Goal: Transaction & Acquisition: Subscribe to service/newsletter

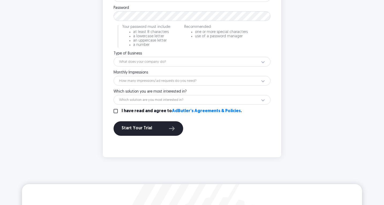
click at [116, 114] on div "First Name Please enter your first name. Last Name Please enter your last name.…" at bounding box center [192, 25] width 157 height 228
click at [116, 112] on input "I have read and agree to AdButler's Agreements & Policies ." at bounding box center [116, 111] width 4 height 4
checkbox input "true"
click at [138, 131] on div "Start Your Trial" at bounding box center [149, 128] width 54 height 7
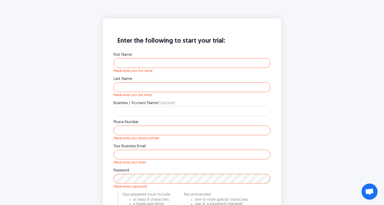
scroll to position [135, 0]
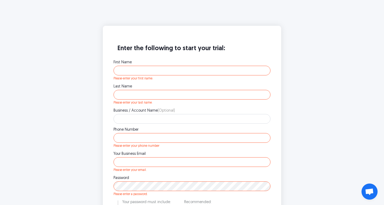
click at [138, 61] on label "First Name" at bounding box center [192, 63] width 157 height 4
click at [138, 66] on input "First Name" at bounding box center [192, 71] width 157 height 10
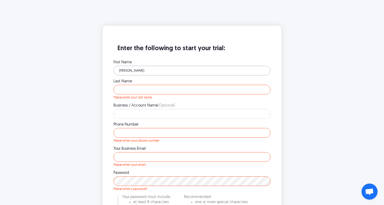
type input "Ian"
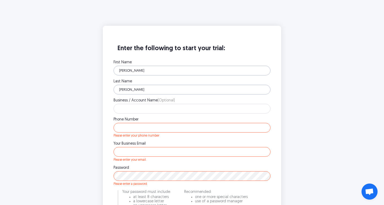
type input "Strommen"
type input "Ready Set Sim"
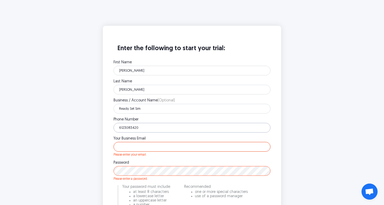
type input "6123083420"
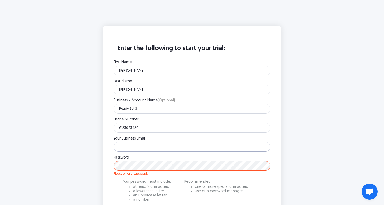
click at [123, 149] on input "Your Business Email" at bounding box center [192, 147] width 157 height 10
type input "a"
type input "[PERSON_NAME][EMAIL_ADDRESS][DOMAIN_NAME]"
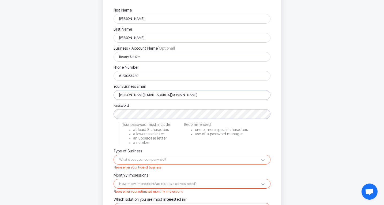
scroll to position [199, 0]
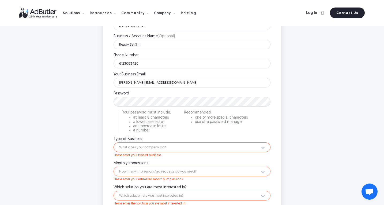
click at [140, 151] on select "What does your company do? Ad Network Agency Advertiser Brand Publisher SSP DSP…" at bounding box center [192, 147] width 157 height 10
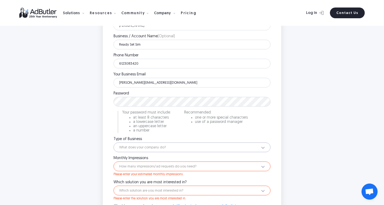
select select "5"
click at [131, 164] on select "How many impressions/ad requests do you need? Less than 1 million 1 - 10 millio…" at bounding box center [192, 166] width 157 height 10
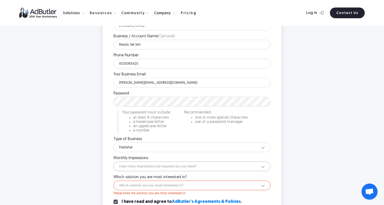
select select "12"
click at [131, 185] on select "Which solution are you most interested in? Display Ad Server Supply-Side Progra…" at bounding box center [192, 185] width 157 height 10
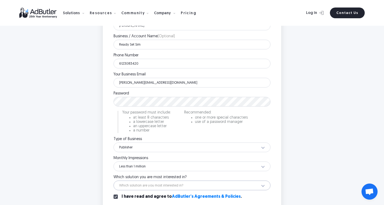
select select "Display Ad Server"
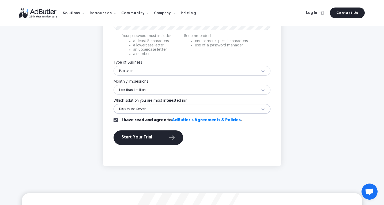
scroll to position [278, 0]
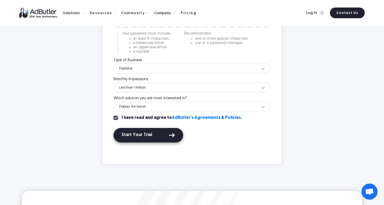
click at [120, 139] on button "Start Your Trial" at bounding box center [149, 135] width 70 height 14
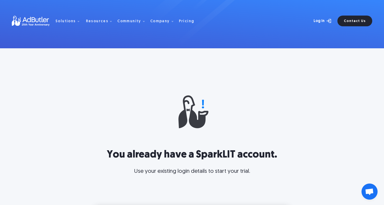
click at [315, 23] on link "Log In" at bounding box center [316, 21] width 35 height 11
